Goal: Task Accomplishment & Management: Manage account settings

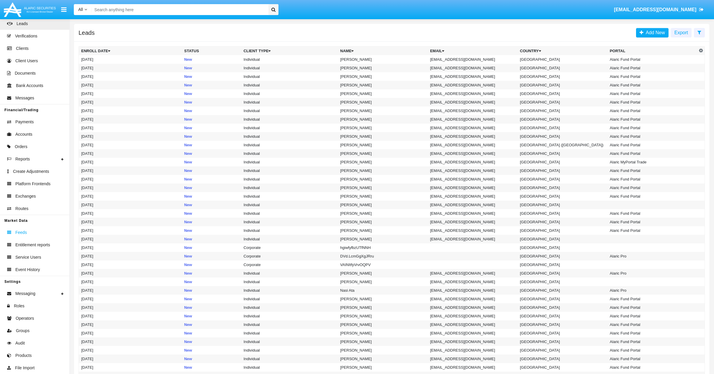
scroll to position [61, 0]
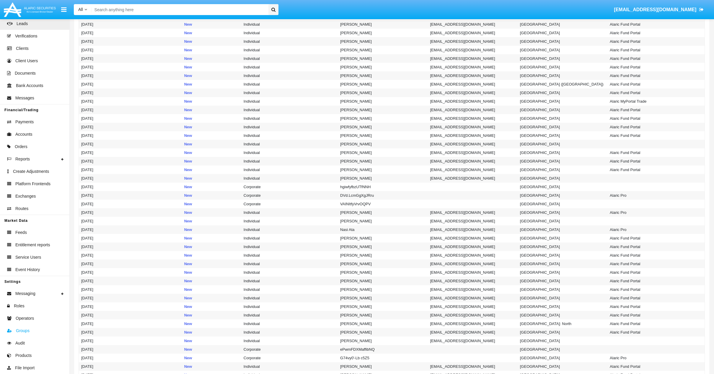
click at [32, 331] on link "Groups" at bounding box center [34, 331] width 69 height 12
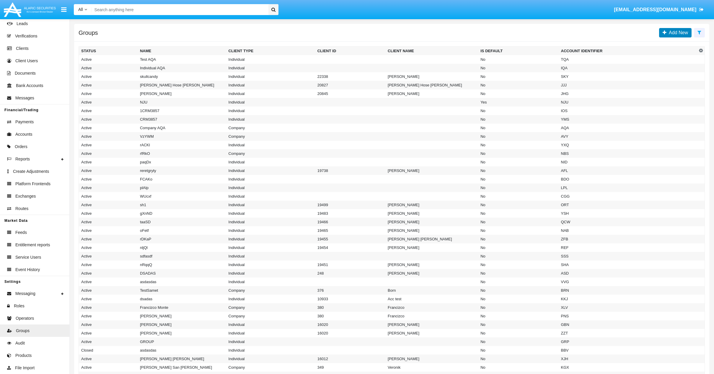
click at [672, 32] on span "Add New" at bounding box center [677, 32] width 22 height 5
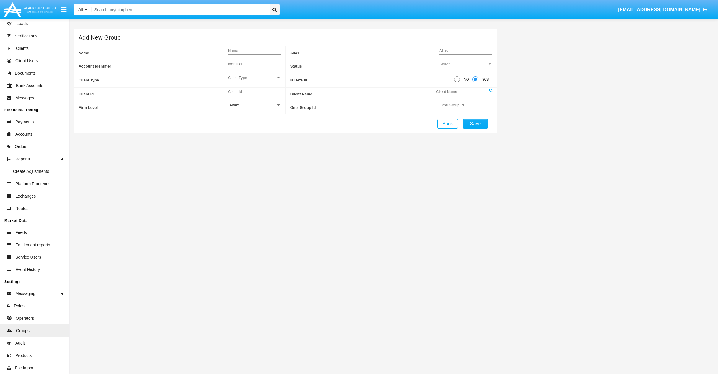
click at [454, 79] on span "Is Default" at bounding box center [372, 80] width 164 height 14
click at [491, 89] on icon at bounding box center [491, 91] width 4 height 4
click at [490, 92] on icon at bounding box center [491, 91] width 4 height 4
click at [460, 80] on span "No" at bounding box center [465, 79] width 10 height 6
click at [457, 82] on input "No" at bounding box center [457, 82] width 0 height 0
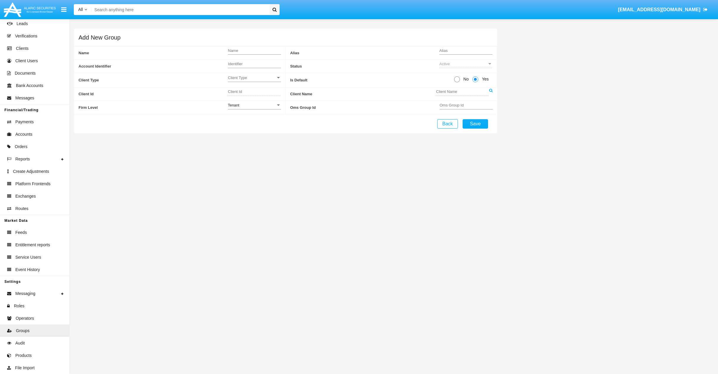
radio input "true"
click at [490, 90] on icon at bounding box center [491, 91] width 4 height 4
click at [453, 91] on input "Client Name" at bounding box center [462, 91] width 53 height 5
click at [265, 77] on span "Client Type" at bounding box center [252, 77] width 48 height 5
click at [260, 91] on span "Company" at bounding box center [254, 93] width 53 height 12
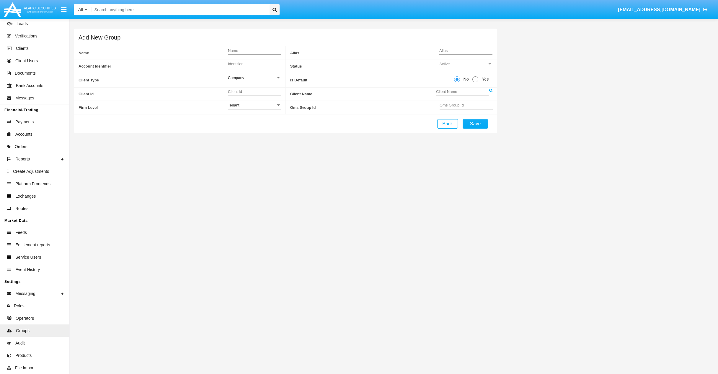
click at [489, 92] on input "Client Name" at bounding box center [462, 91] width 53 height 5
click at [492, 89] on icon at bounding box center [491, 91] width 4 height 4
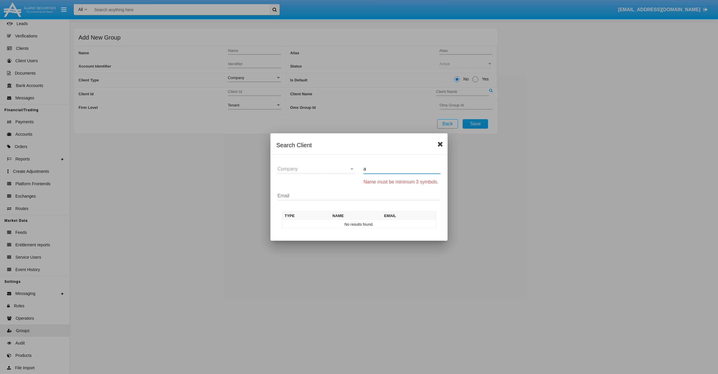
type input "a"
click at [440, 144] on icon at bounding box center [441, 144] width 6 height 7
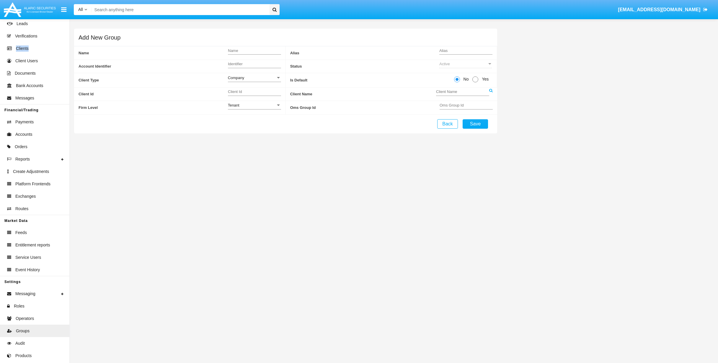
click at [490, 91] on icon at bounding box center [491, 91] width 4 height 4
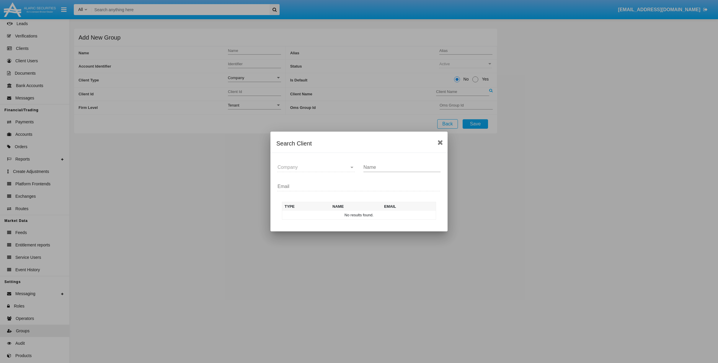
click at [491, 90] on div at bounding box center [359, 181] width 718 height 363
type input "QT6"
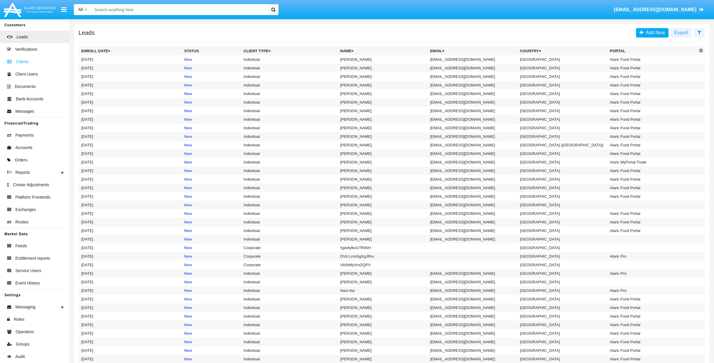
click at [29, 62] on link "Clients" at bounding box center [34, 62] width 69 height 12
